Goal: Information Seeking & Learning: Learn about a topic

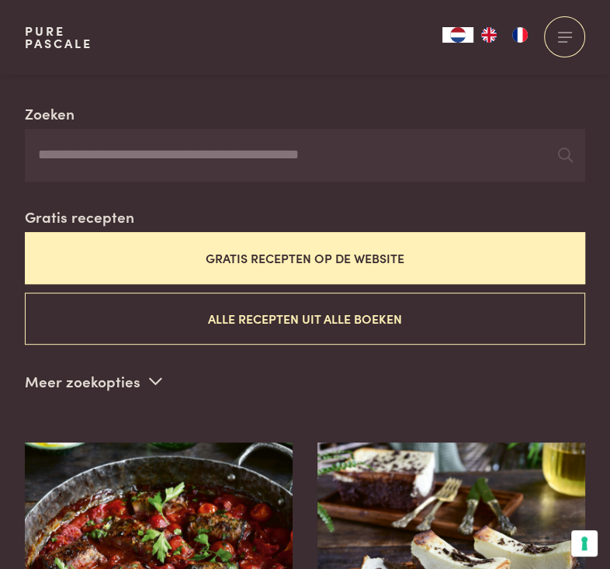
scroll to position [330, 0]
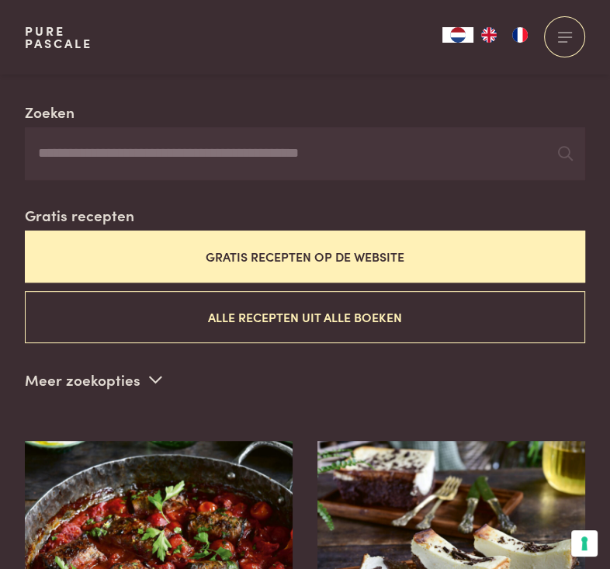
click at [296, 248] on button "Gratis recepten op de website" at bounding box center [305, 256] width 560 height 52
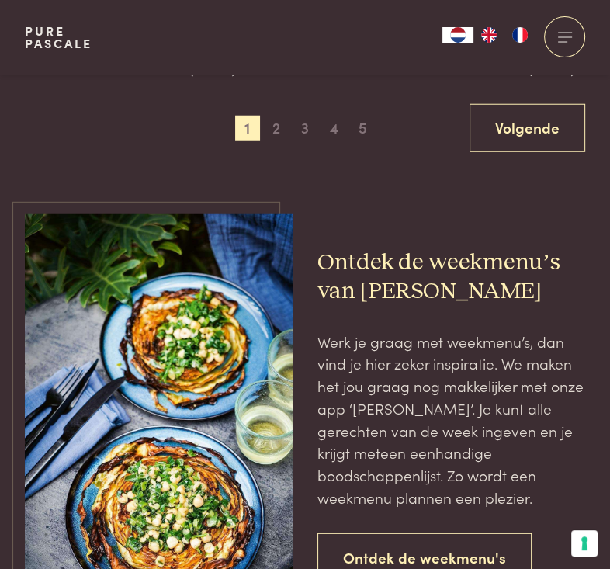
scroll to position [2564, 0]
click at [315, 138] on span "5" at bounding box center [362, 128] width 25 height 25
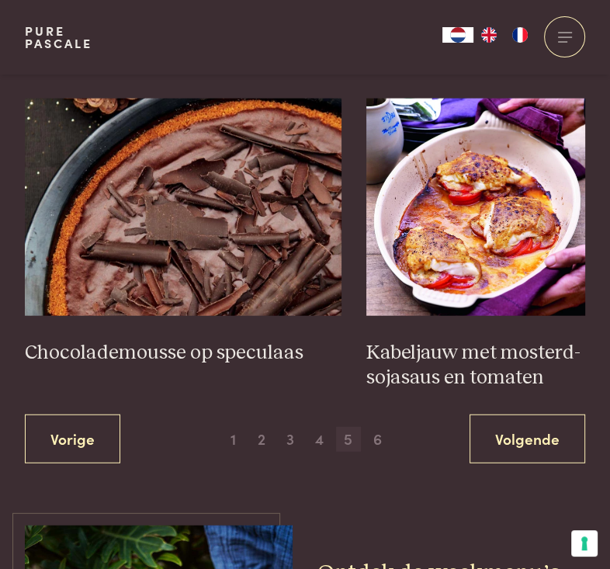
scroll to position [2279, 0]
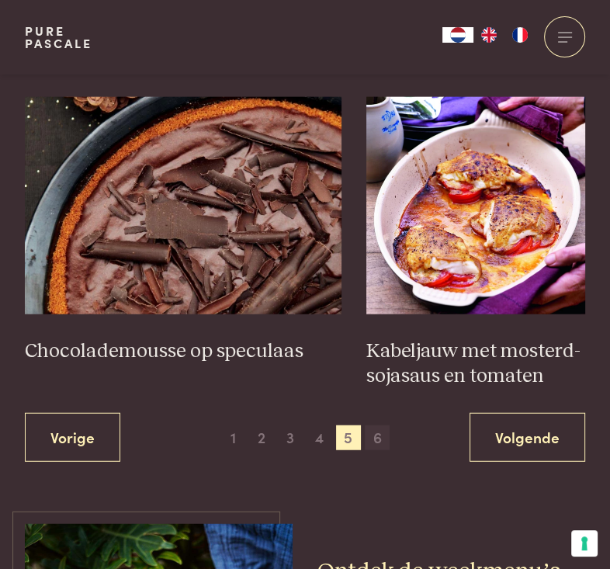
click at [315, 425] on span "6" at bounding box center [377, 437] width 25 height 25
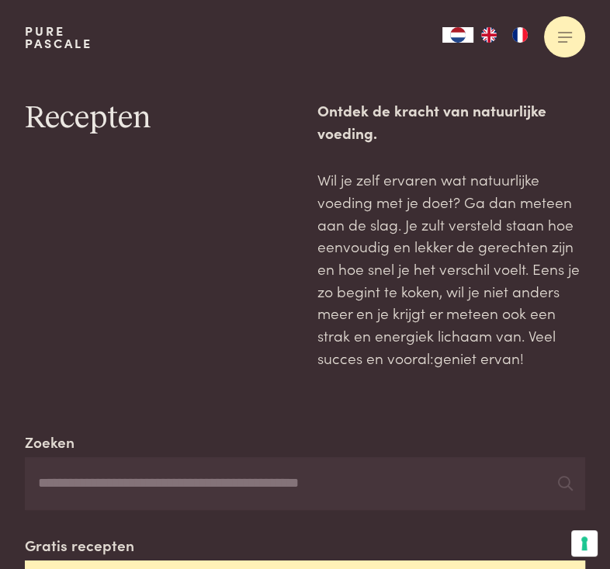
click at [315, 35] on div at bounding box center [564, 36] width 41 height 41
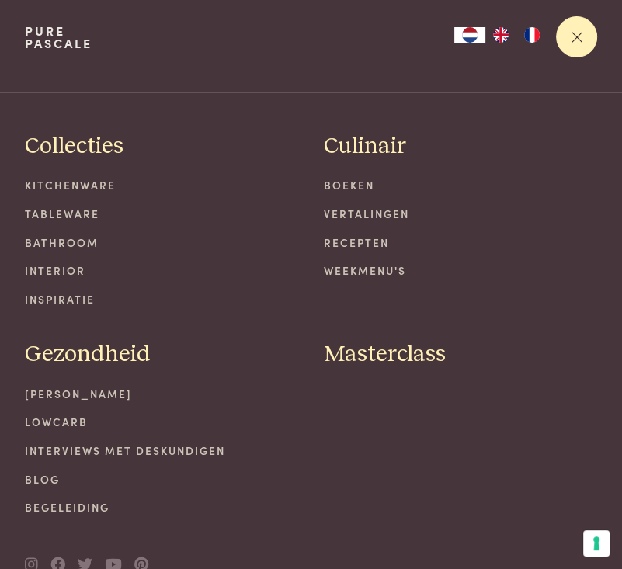
click at [315, 35] on div at bounding box center [576, 36] width 41 height 41
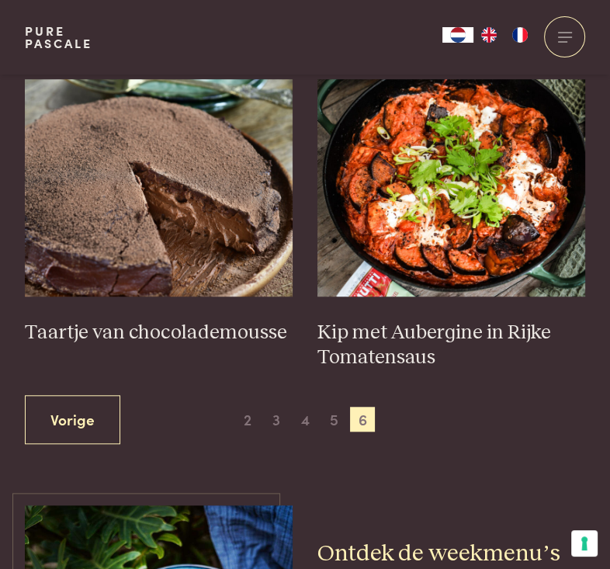
scroll to position [668, 0]
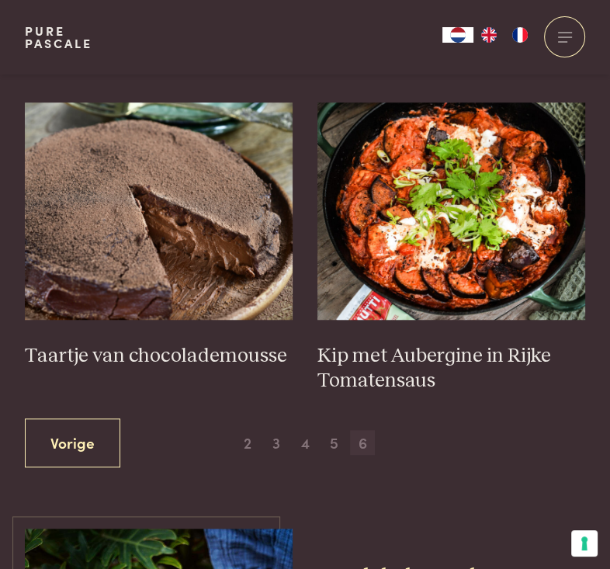
click at [315, 437] on span "6" at bounding box center [362, 442] width 25 height 25
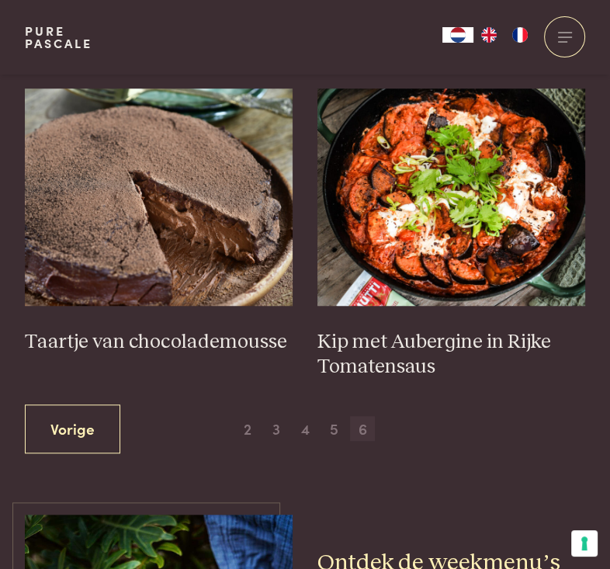
scroll to position [676, 0]
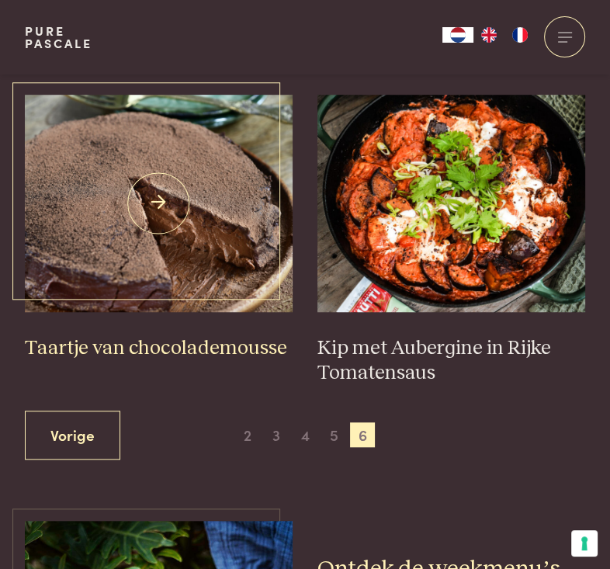
click at [152, 213] on img at bounding box center [159, 203] width 268 height 217
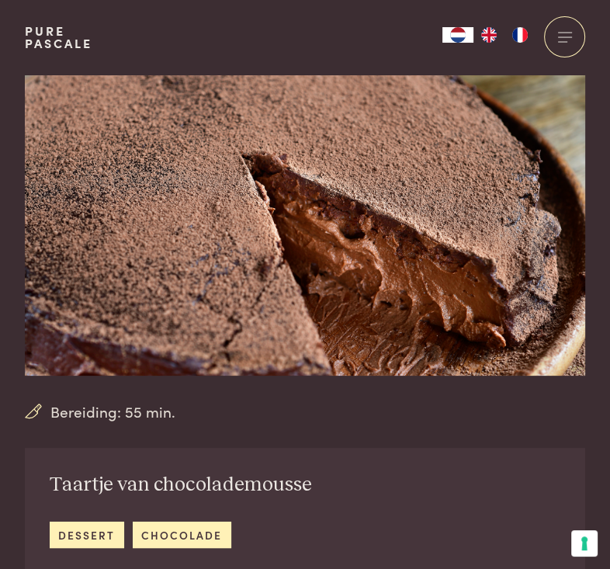
scroll to position [26, 0]
